Goal: Information Seeking & Learning: Learn about a topic

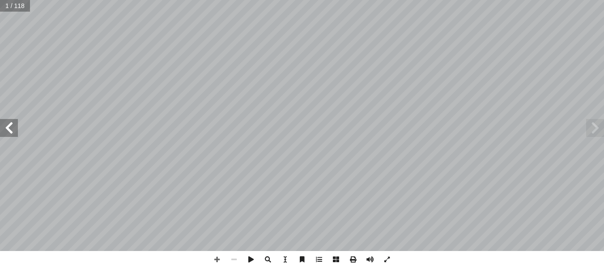
click at [10, 132] on span at bounding box center [9, 128] width 18 height 18
click at [11, 126] on span at bounding box center [9, 128] width 18 height 18
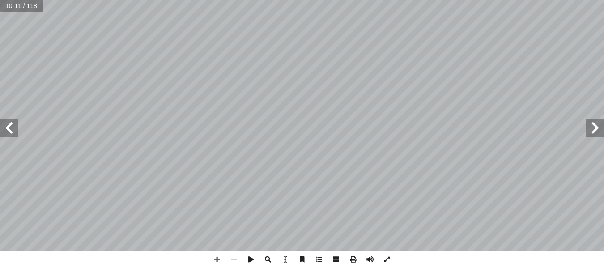
click at [11, 126] on span at bounding box center [9, 128] width 18 height 18
click at [3, 131] on span at bounding box center [9, 128] width 18 height 18
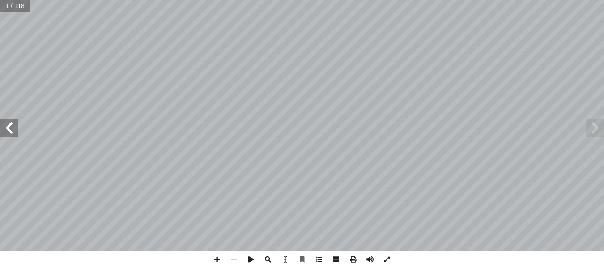
click at [3, 131] on span at bounding box center [9, 128] width 18 height 18
click at [10, 132] on span at bounding box center [9, 128] width 18 height 18
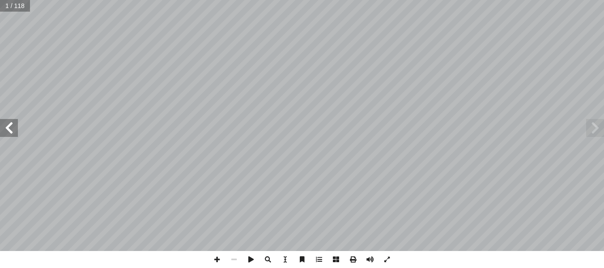
click at [10, 132] on span at bounding box center [9, 128] width 18 height 18
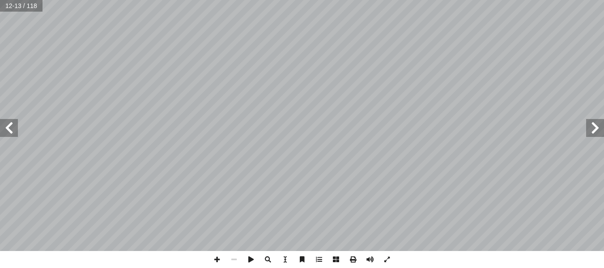
click at [10, 132] on span at bounding box center [9, 128] width 18 height 18
click at [4, 128] on span at bounding box center [9, 128] width 18 height 18
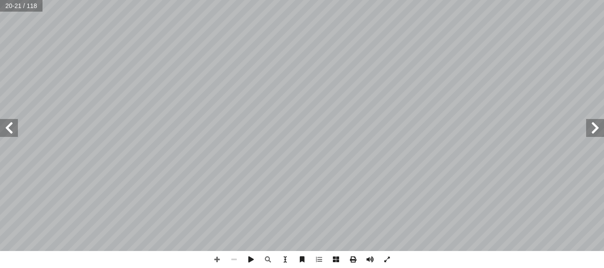
click at [4, 128] on span at bounding box center [9, 128] width 18 height 18
click at [10, 128] on span at bounding box center [9, 128] width 18 height 18
click at [217, 262] on span at bounding box center [216, 259] width 17 height 17
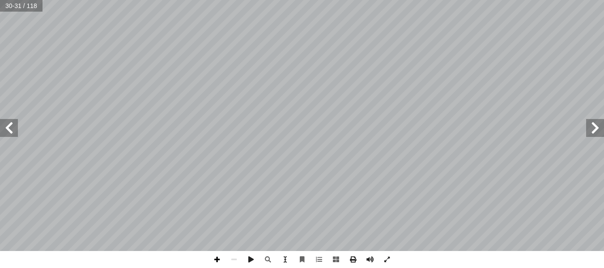
click at [219, 254] on span at bounding box center [216, 259] width 17 height 17
click at [13, 123] on span at bounding box center [9, 128] width 18 height 18
click at [220, 261] on span at bounding box center [216, 259] width 17 height 17
click at [235, 258] on span at bounding box center [233, 259] width 17 height 17
click at [600, 128] on span at bounding box center [595, 128] width 18 height 18
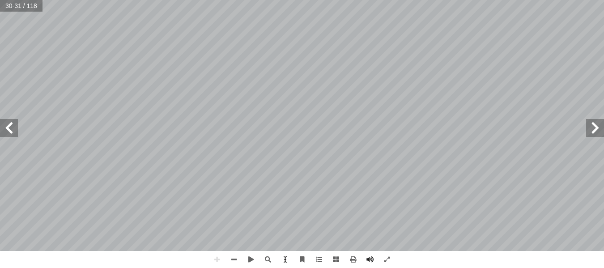
click at [12, 130] on span at bounding box center [9, 128] width 18 height 18
click at [591, 129] on span at bounding box center [595, 128] width 18 height 18
click at [344, 0] on html "الصفحة الرئيسية الصف الأول الصف الثاني الصف الثالث الصف الرابع الصف الخامس الصف…" at bounding box center [302, 40] width 604 height 81
click at [6, 125] on span at bounding box center [9, 128] width 18 height 18
click at [598, 132] on span at bounding box center [595, 128] width 18 height 18
